Goal: Check status: Check status

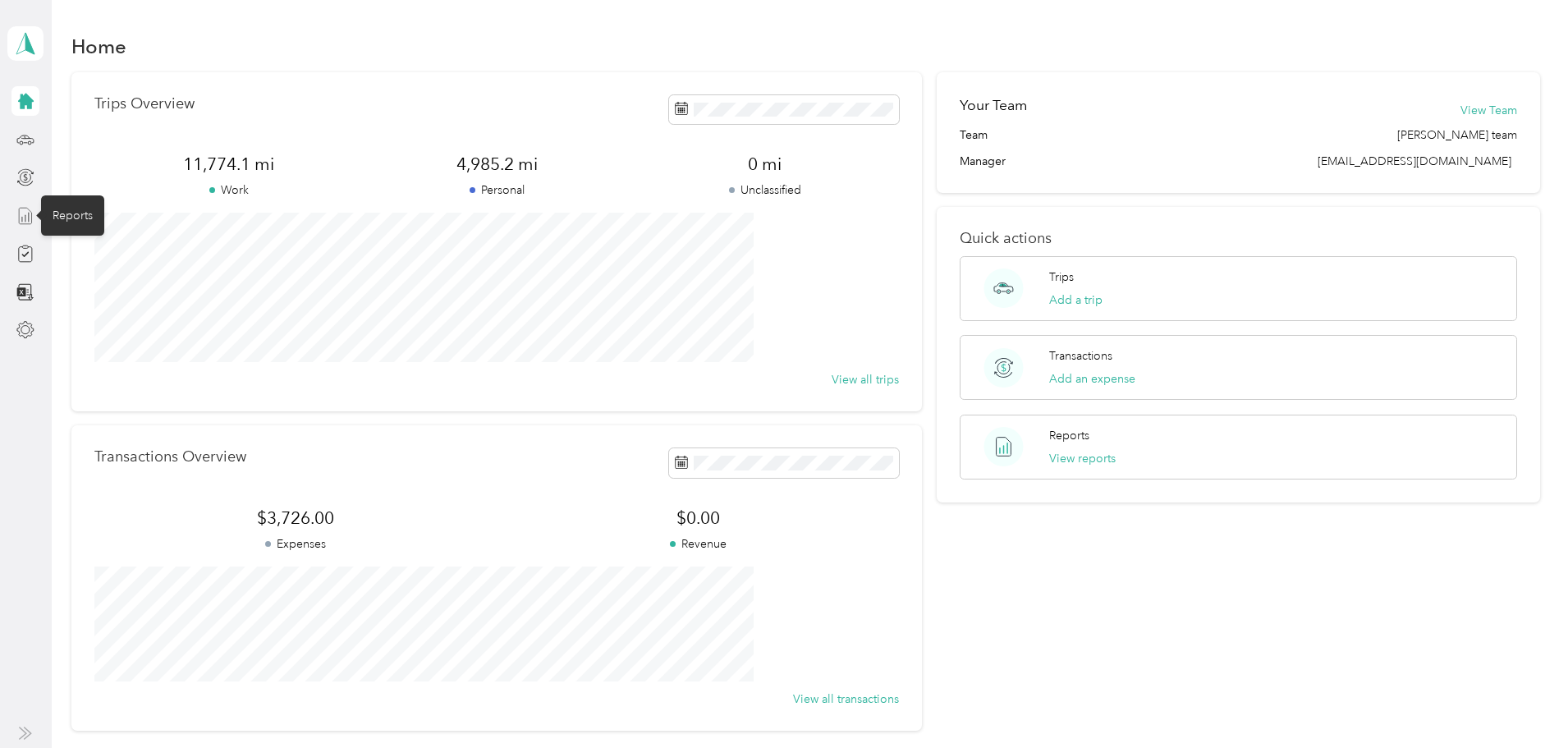
click at [23, 209] on icon at bounding box center [25, 215] width 18 height 18
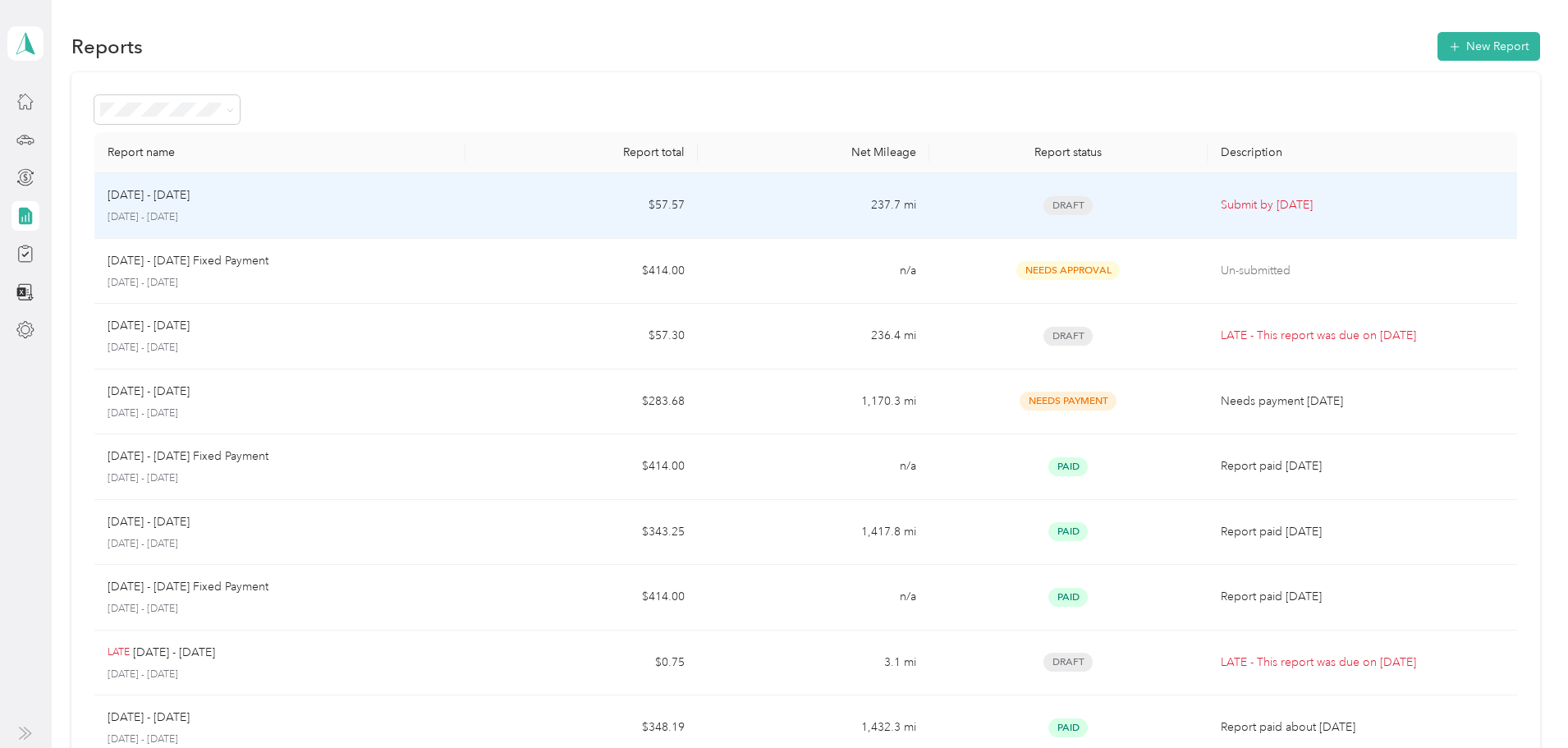
click at [438, 205] on div "[DATE] - [DATE] [DATE] - [DATE]" at bounding box center [279, 206] width 344 height 38
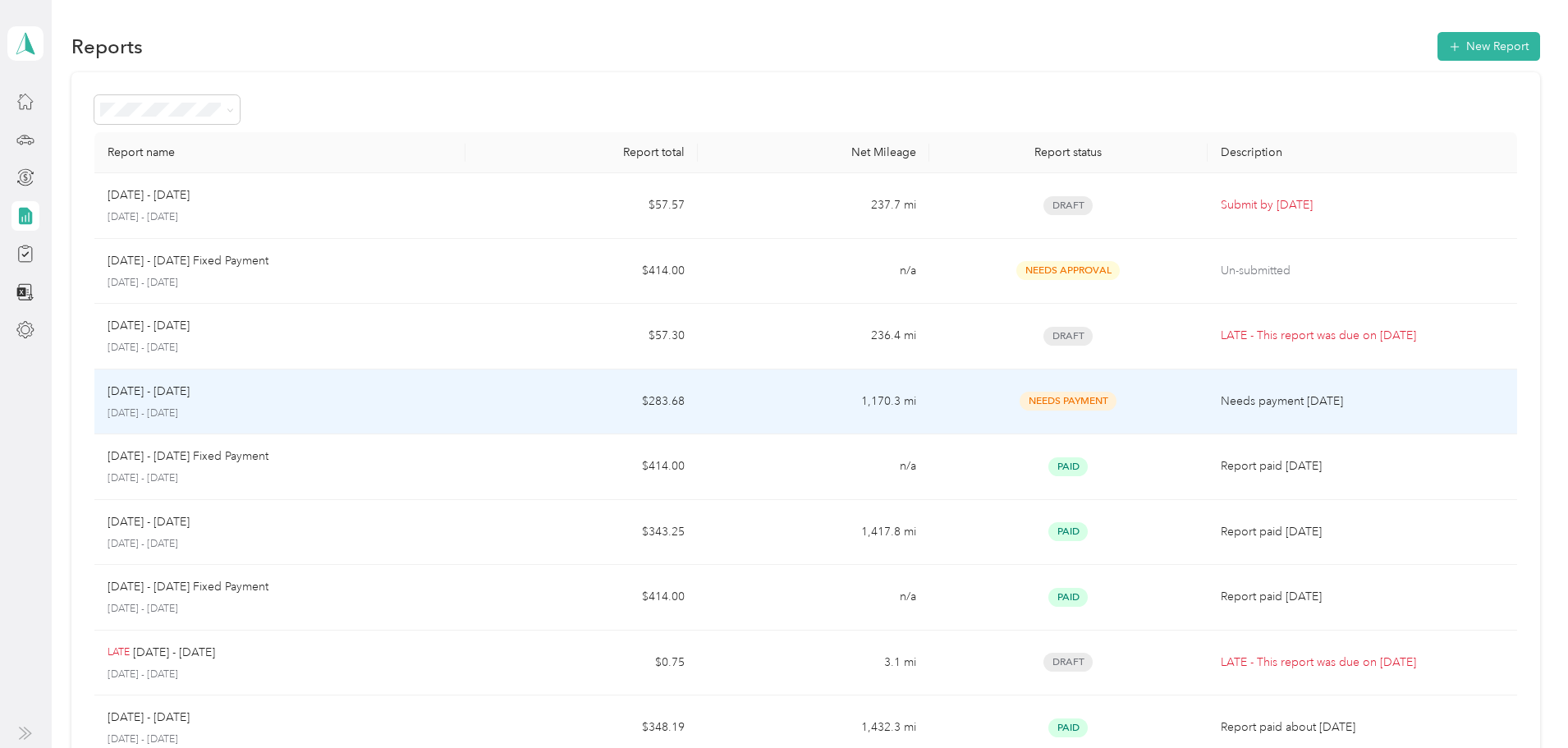
click at [453, 393] on div "[DATE] - [DATE]" at bounding box center [279, 391] width 344 height 18
